Goal: Information Seeking & Learning: Learn about a topic

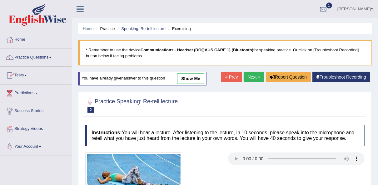
click at [32, 57] on link "Practice Questions" at bounding box center [35, 57] width 71 height 16
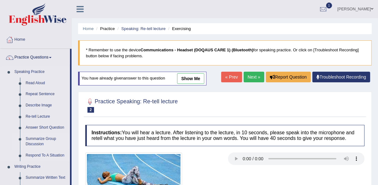
click at [33, 141] on link "Summarize Group Discussion" at bounding box center [46, 141] width 47 height 17
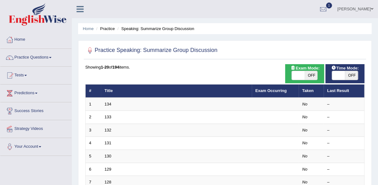
click at [310, 73] on span "OFF" at bounding box center [311, 75] width 13 height 9
checkbox input "true"
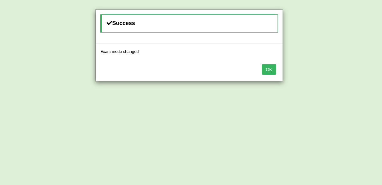
click at [310, 73] on div "Success Exam mode changed OK" at bounding box center [191, 92] width 382 height 185
click at [268, 64] on button "OK" at bounding box center [269, 69] width 14 height 11
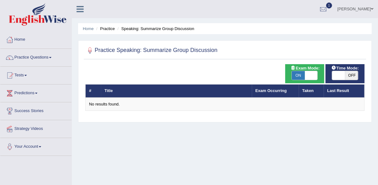
click at [297, 75] on span "ON" at bounding box center [298, 75] width 13 height 9
checkbox input "false"
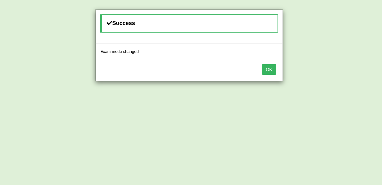
click at [263, 72] on button "OK" at bounding box center [269, 69] width 14 height 11
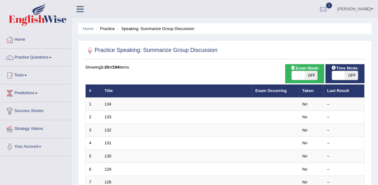
click at [350, 73] on span "OFF" at bounding box center [351, 75] width 13 height 9
checkbox input "true"
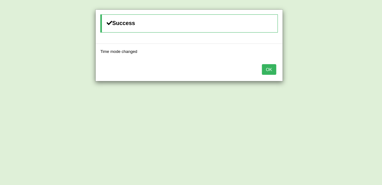
click at [273, 70] on button "OK" at bounding box center [269, 69] width 14 height 11
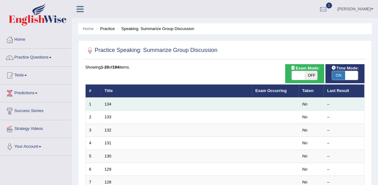
click at [117, 106] on td "134" at bounding box center [176, 103] width 151 height 13
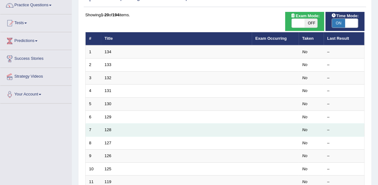
scroll to position [50, 0]
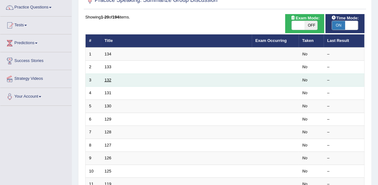
click at [108, 81] on link "132" at bounding box center [108, 79] width 7 height 5
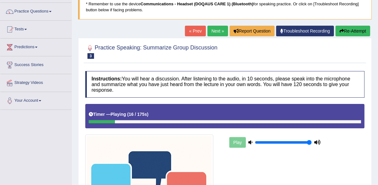
scroll to position [46, 0]
click at [26, 13] on link "Practice Questions" at bounding box center [35, 11] width 71 height 16
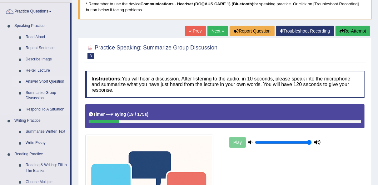
click at [41, 79] on link "Answer Short Question" at bounding box center [46, 81] width 47 height 11
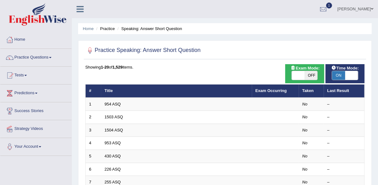
click at [339, 72] on span "ON" at bounding box center [338, 75] width 13 height 9
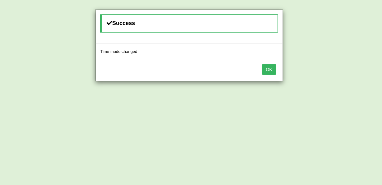
click at [271, 67] on button "OK" at bounding box center [269, 69] width 14 height 11
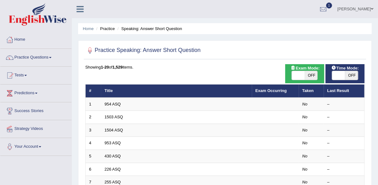
click at [354, 76] on span "OFF" at bounding box center [351, 75] width 13 height 9
checkbox input "true"
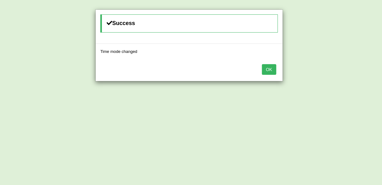
click at [277, 68] on div "OK" at bounding box center [189, 70] width 187 height 22
click at [271, 72] on button "OK" at bounding box center [269, 69] width 14 height 11
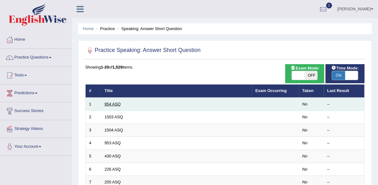
click at [106, 102] on link "954 ASQ" at bounding box center [113, 103] width 16 height 5
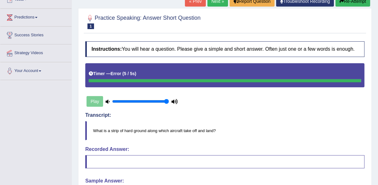
scroll to position [74, 0]
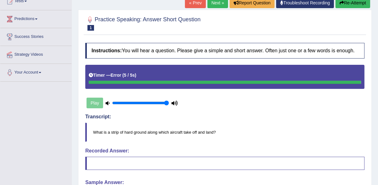
click at [93, 103] on div "Play" at bounding box center [132, 103] width 94 height 16
click at [361, 3] on button "Re-Attempt" at bounding box center [352, 3] width 35 height 11
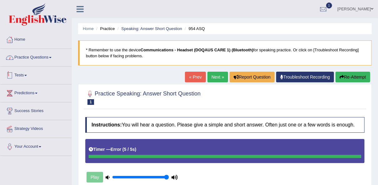
click at [40, 52] on link "Practice Questions" at bounding box center [35, 57] width 71 height 16
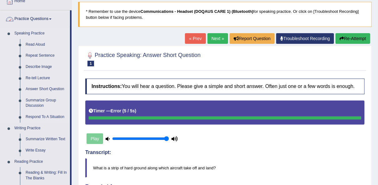
scroll to position [50, 0]
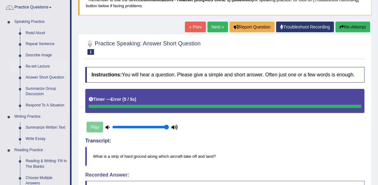
click at [42, 70] on link "Re-tell Lecture" at bounding box center [46, 66] width 47 height 11
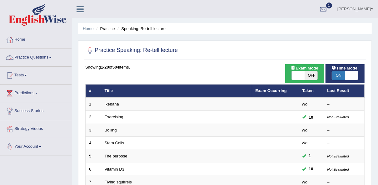
click at [42, 57] on link "Practice Questions" at bounding box center [35, 57] width 71 height 16
